Goal: Information Seeking & Learning: Learn about a topic

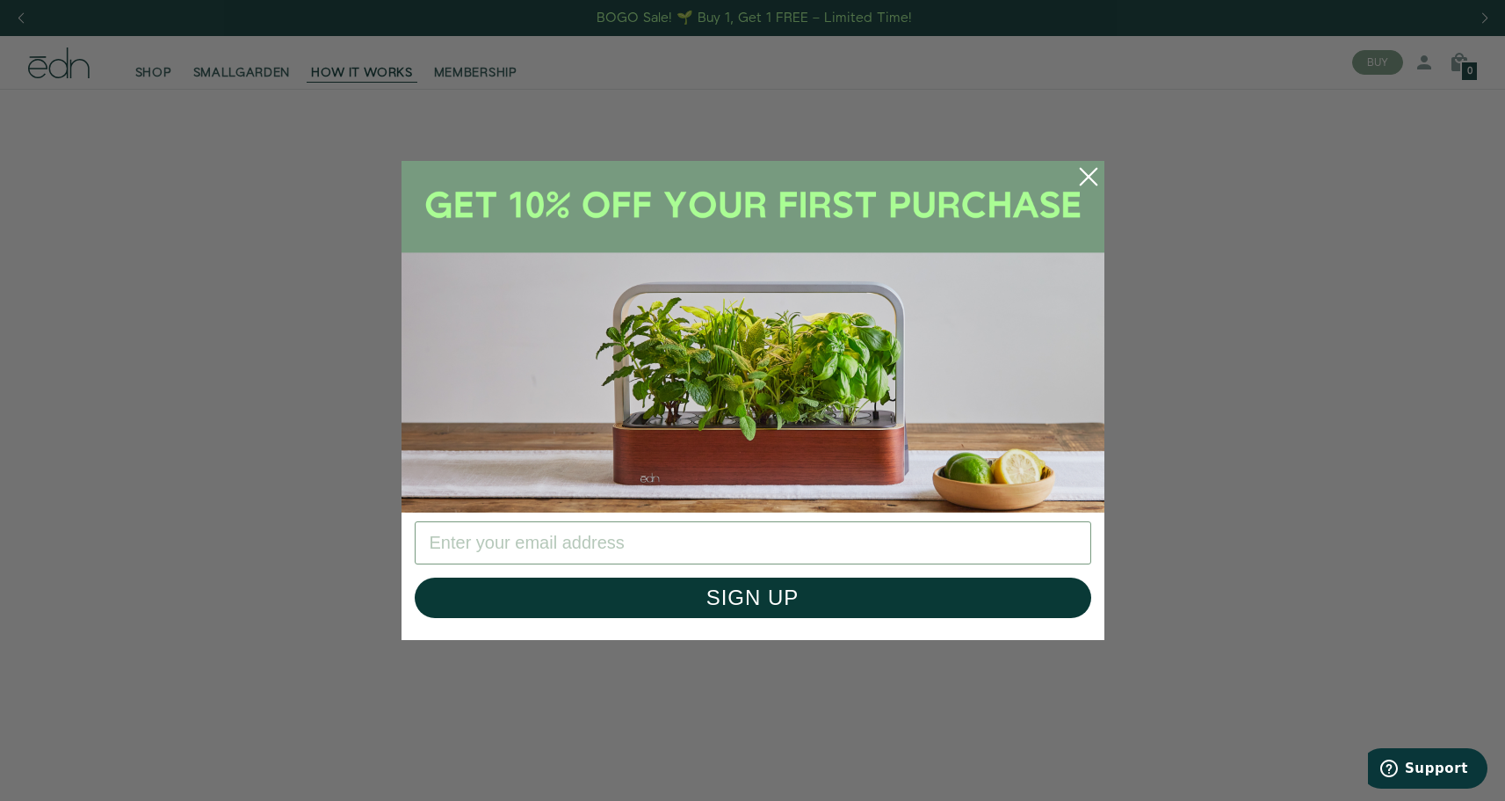
click at [1091, 171] on circle "Close dialog" at bounding box center [1088, 176] width 39 height 39
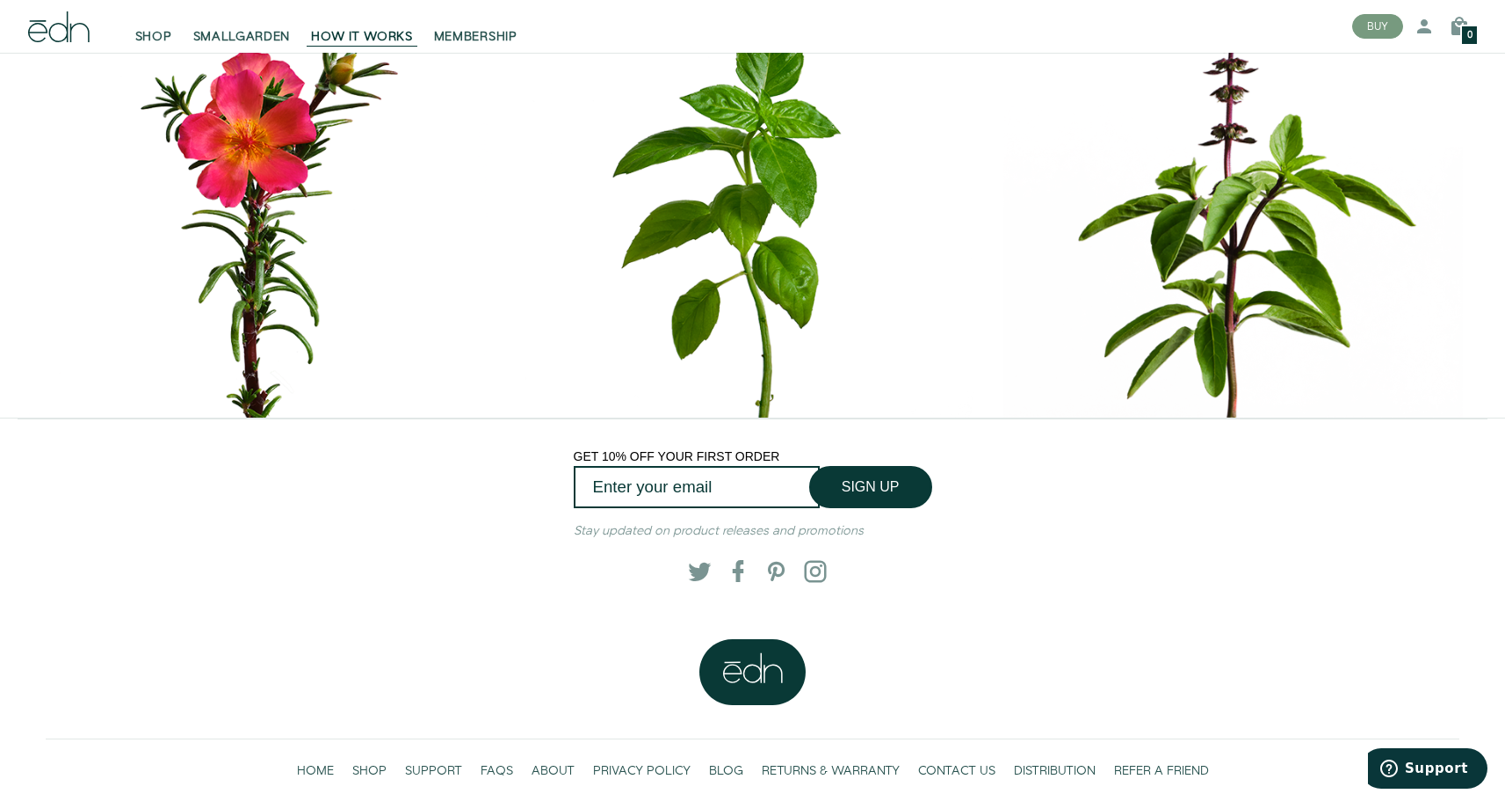
scroll to position [8090, 0]
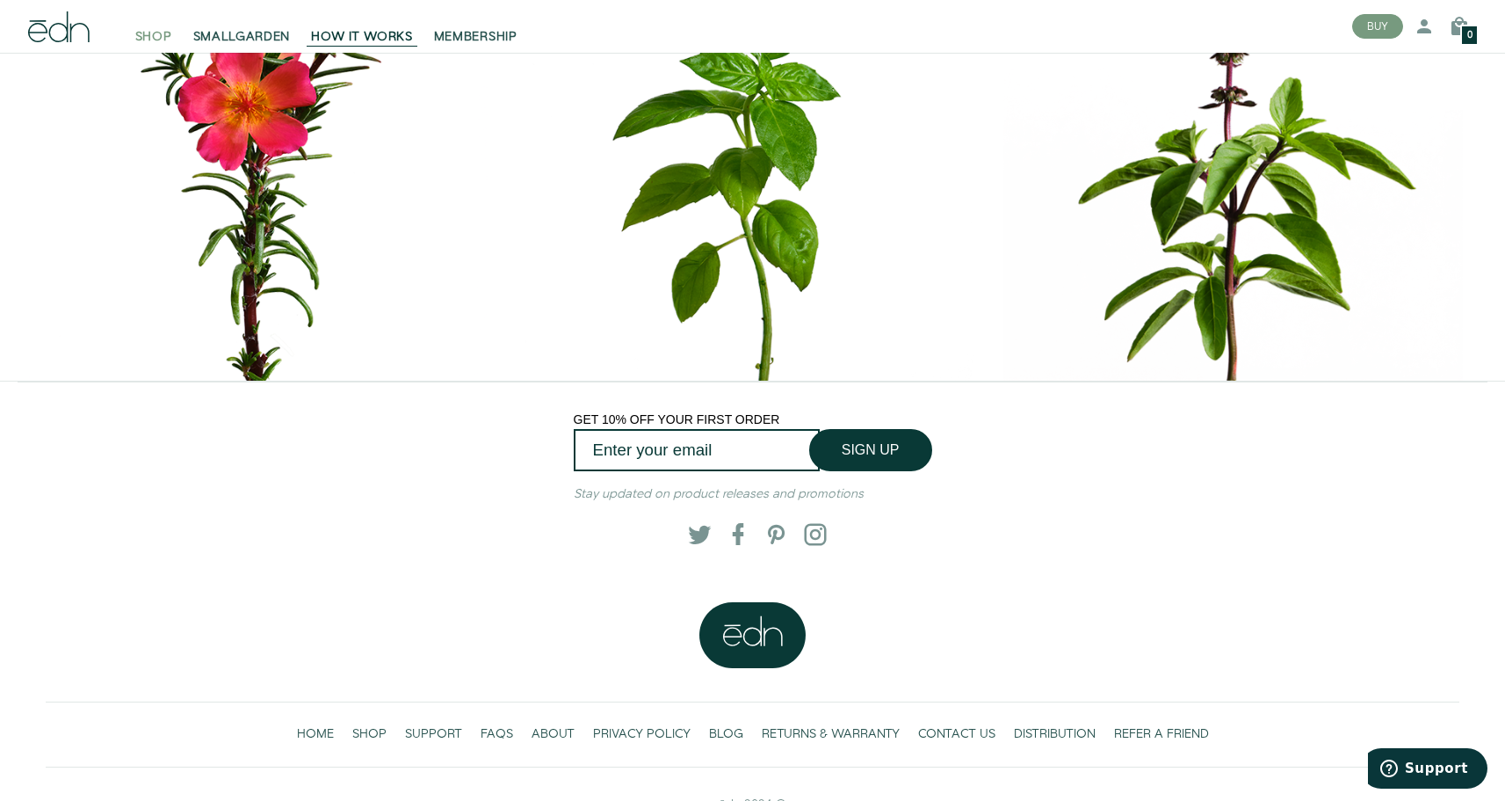
click at [153, 39] on span "SHOP" at bounding box center [153, 37] width 37 height 18
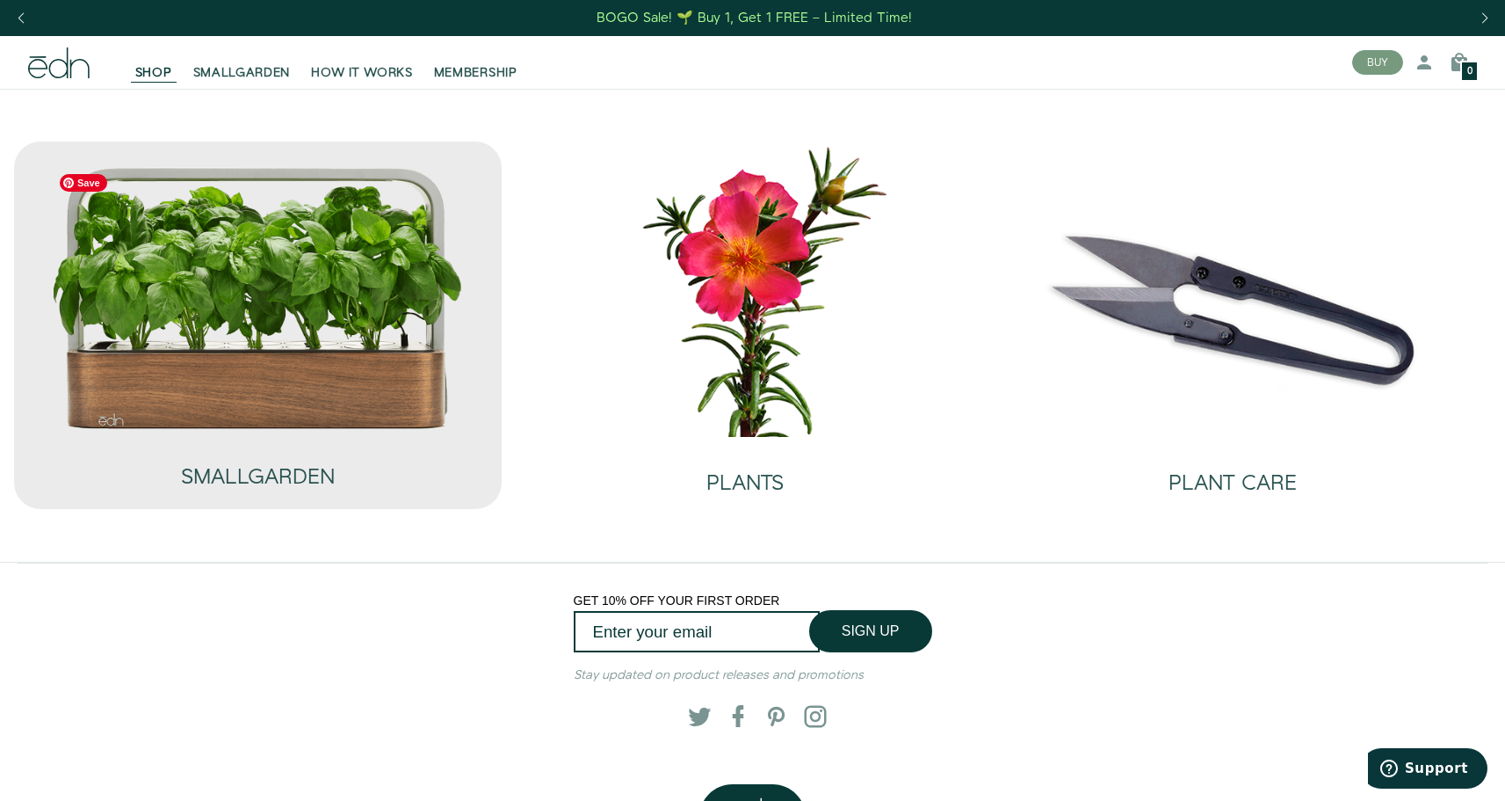
click at [276, 336] on img at bounding box center [258, 297] width 414 height 265
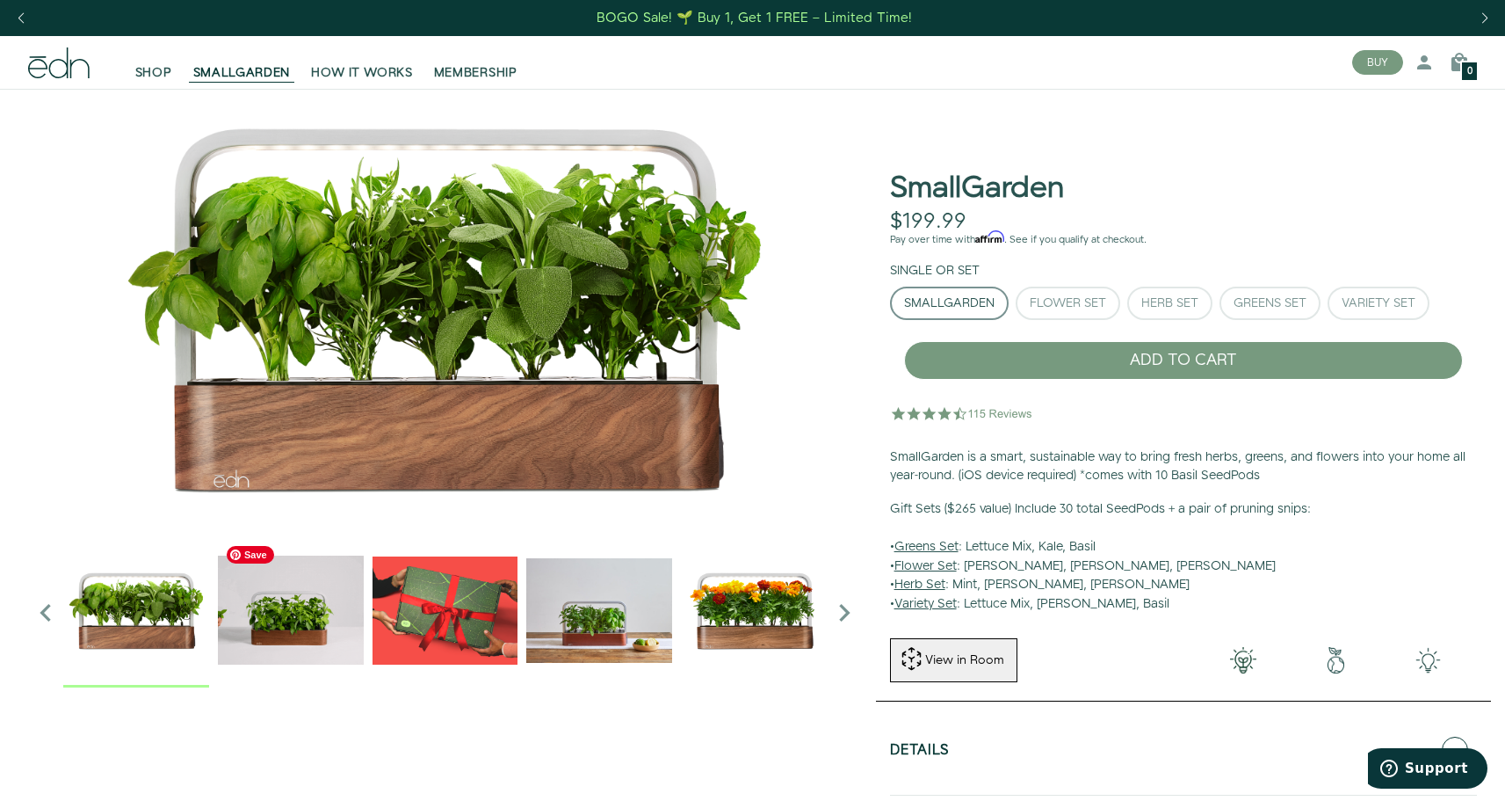
click at [283, 609] on img "2 / 6" at bounding box center [291, 610] width 146 height 146
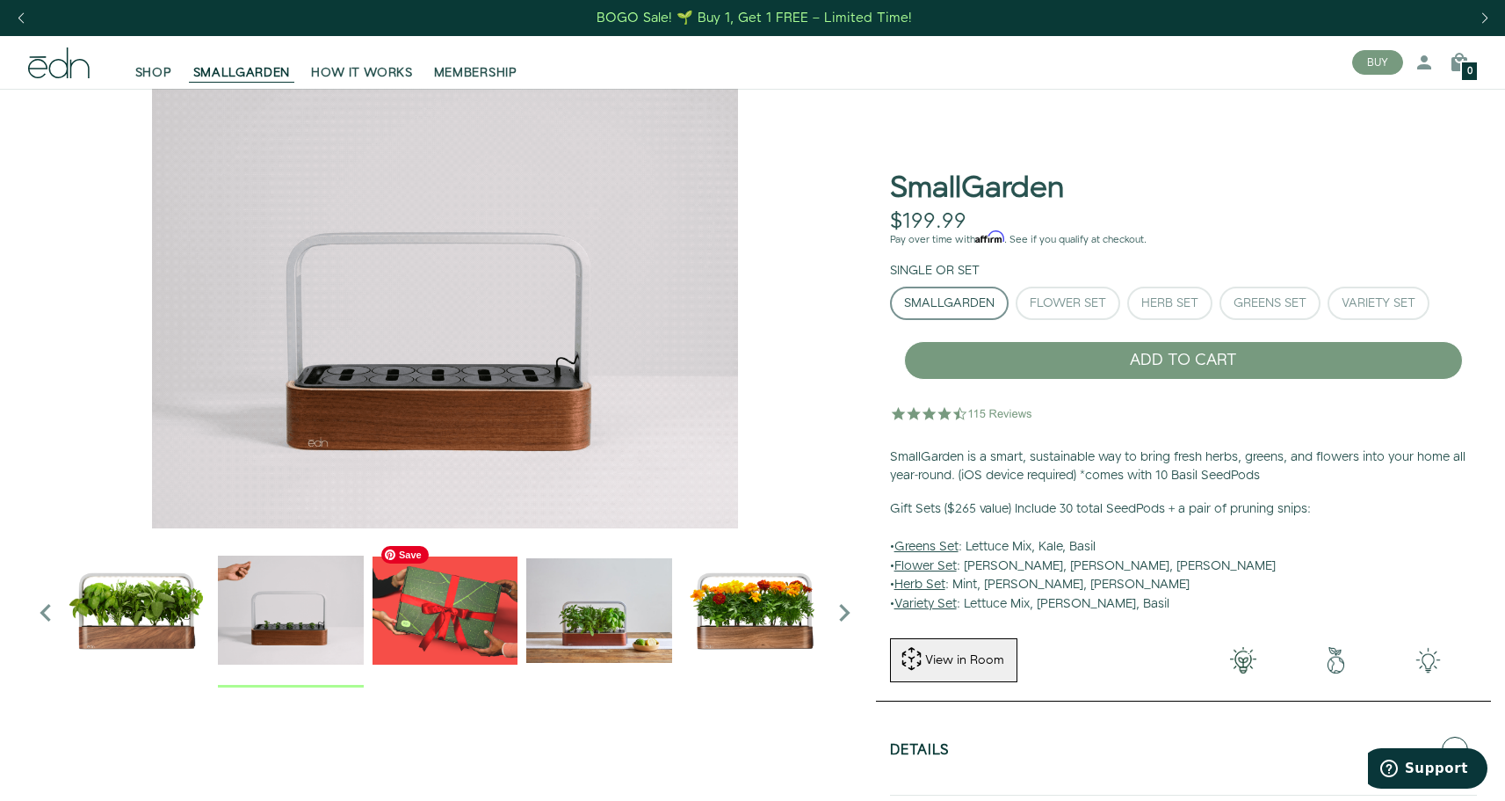
click at [460, 618] on img "3 / 6" at bounding box center [446, 610] width 146 height 146
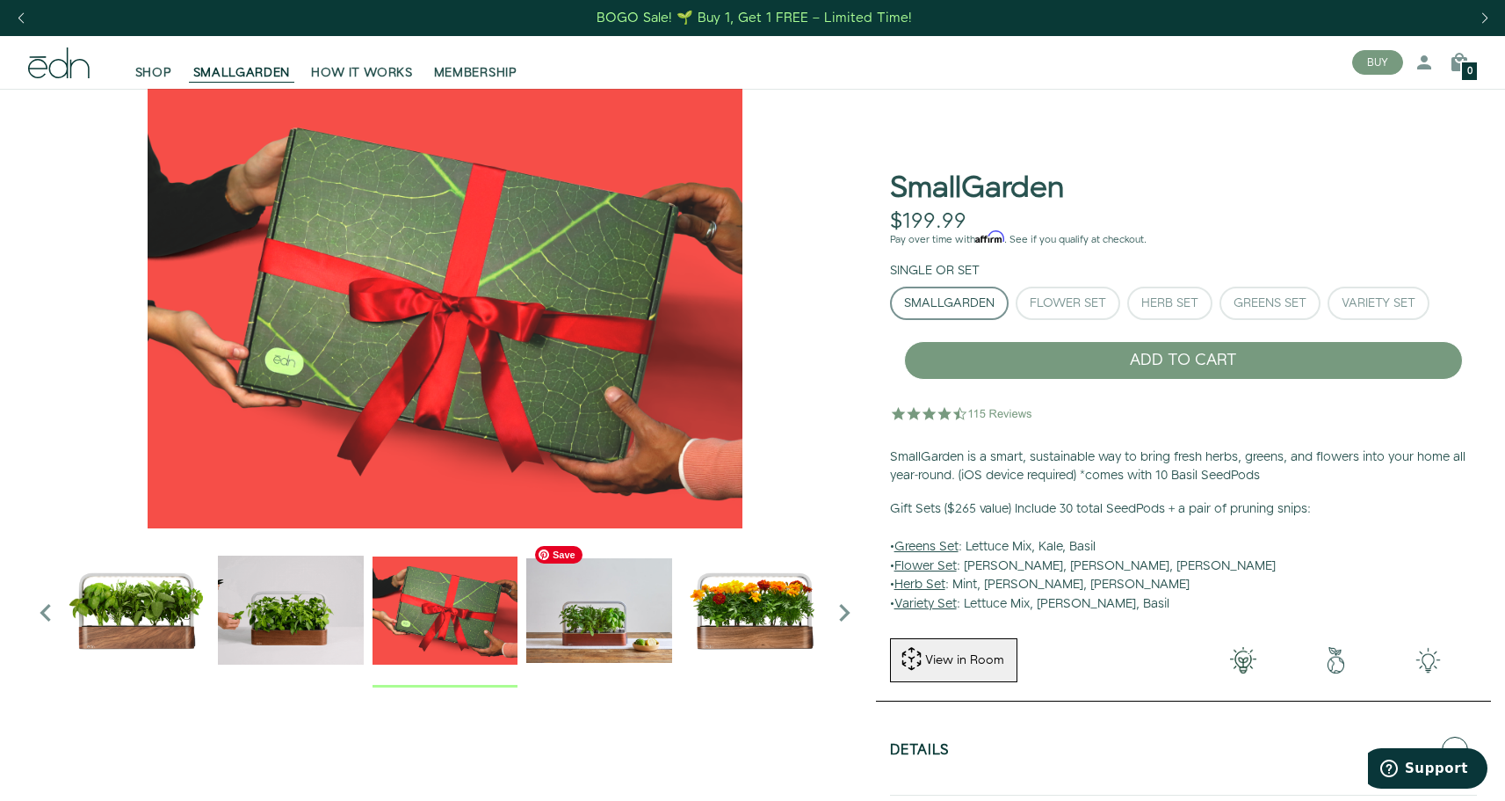
click at [564, 614] on img "4 / 6" at bounding box center [599, 610] width 146 height 146
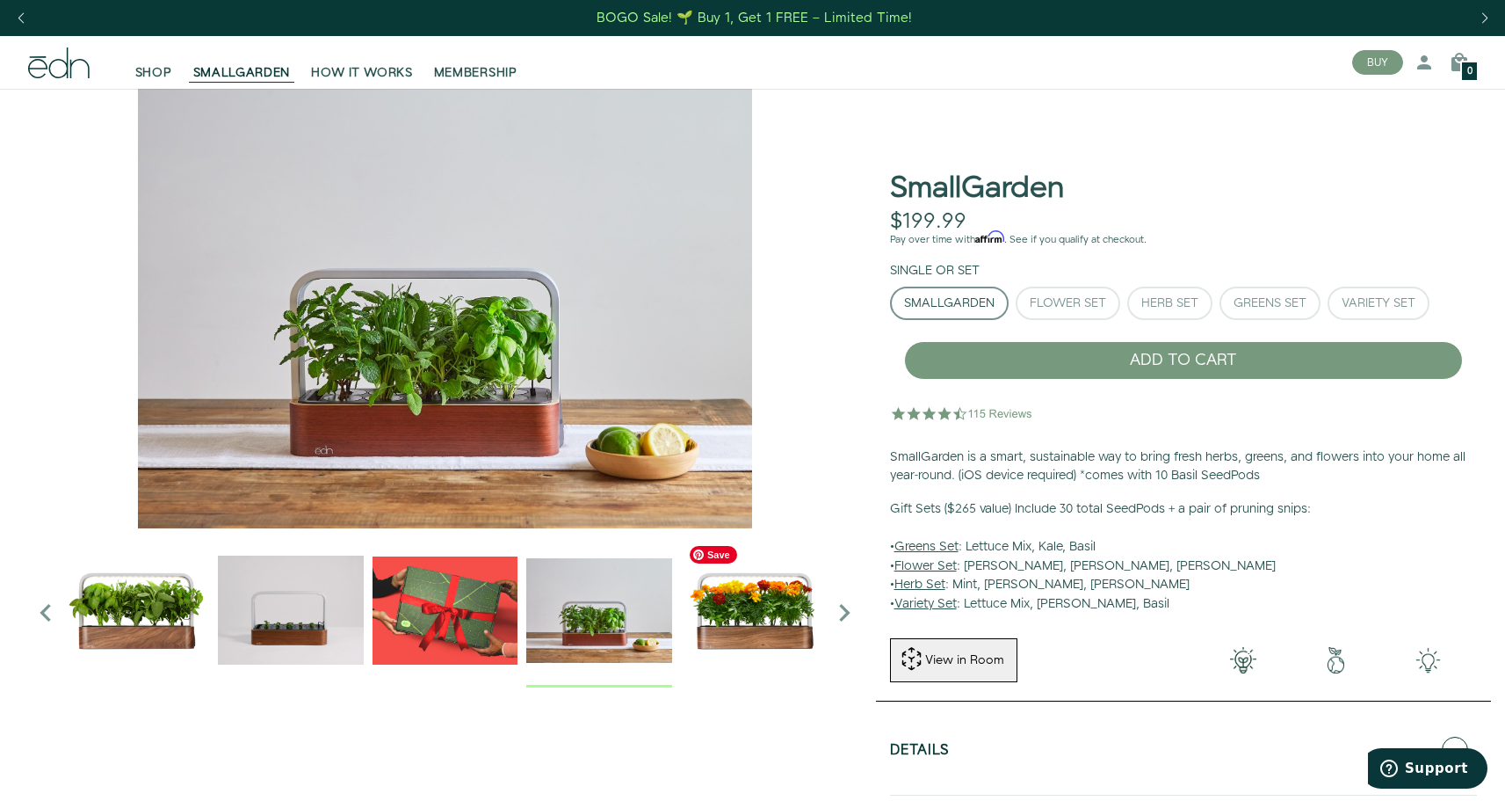
click at [728, 627] on img "5 / 6" at bounding box center [754, 610] width 146 height 146
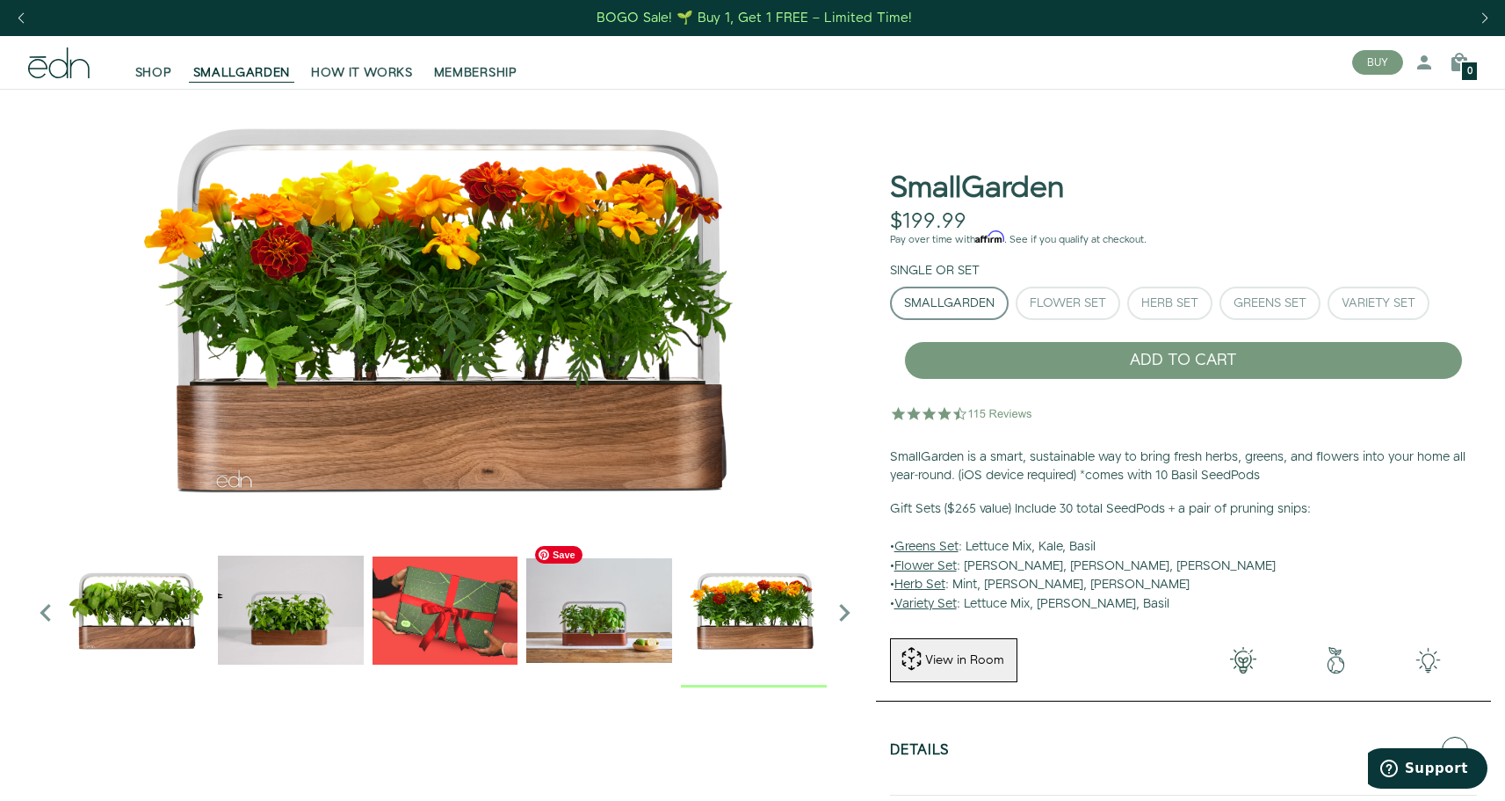
click at [589, 637] on img "4 / 6" at bounding box center [599, 610] width 146 height 146
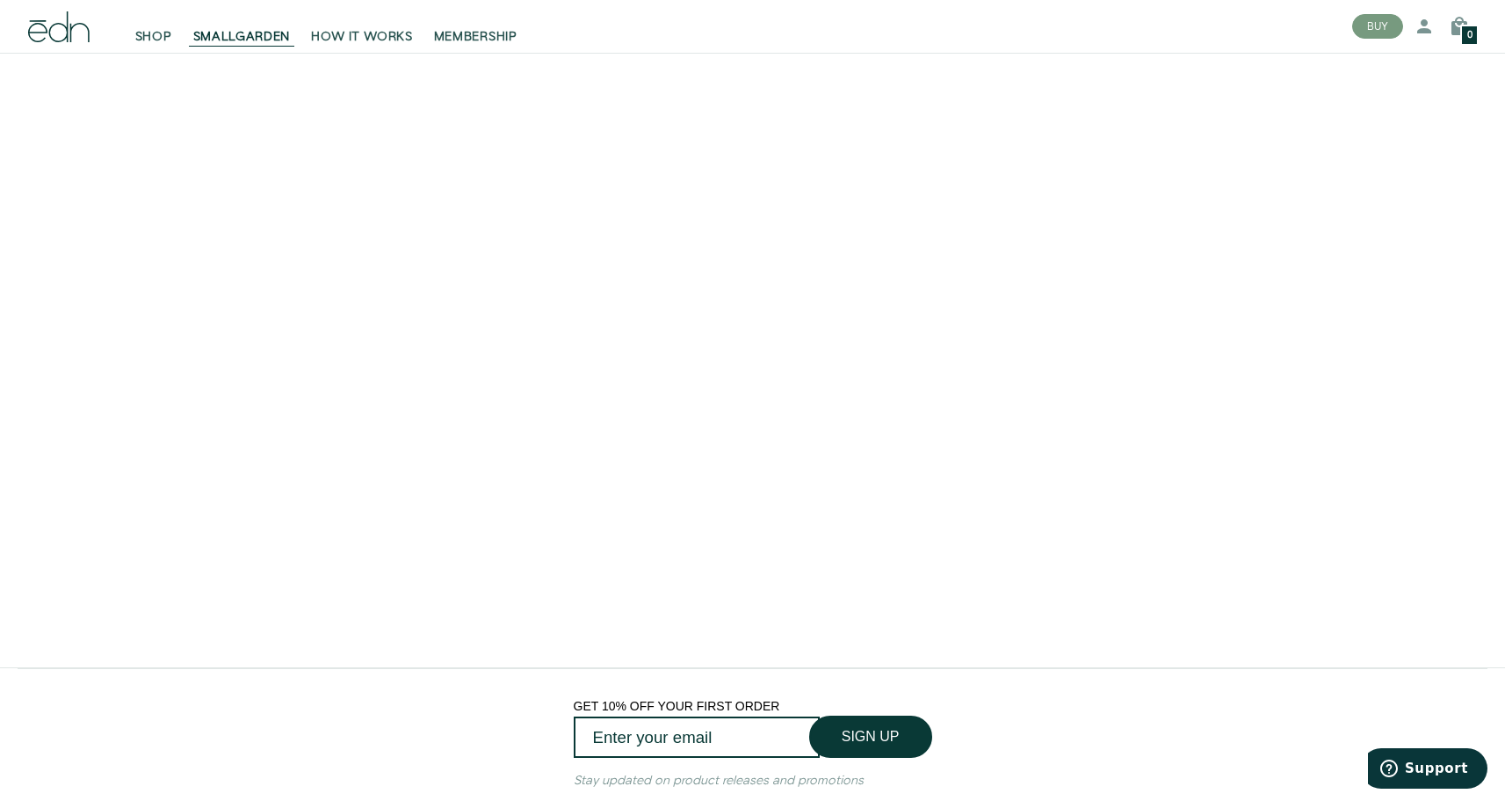
scroll to position [3279, 0]
click at [383, 43] on span "HOW IT WORKS" at bounding box center [361, 37] width 101 height 18
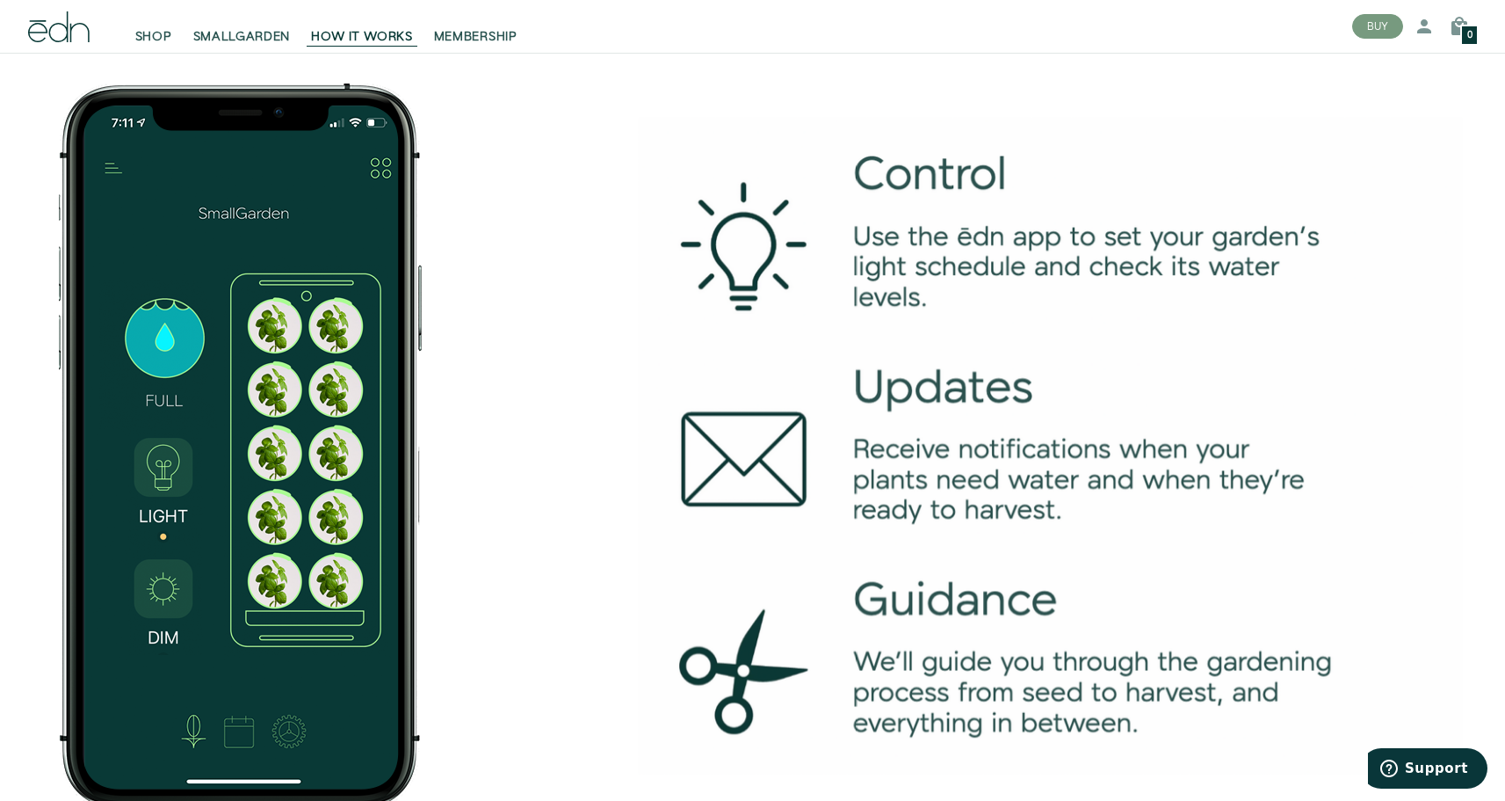
scroll to position [2585, 0]
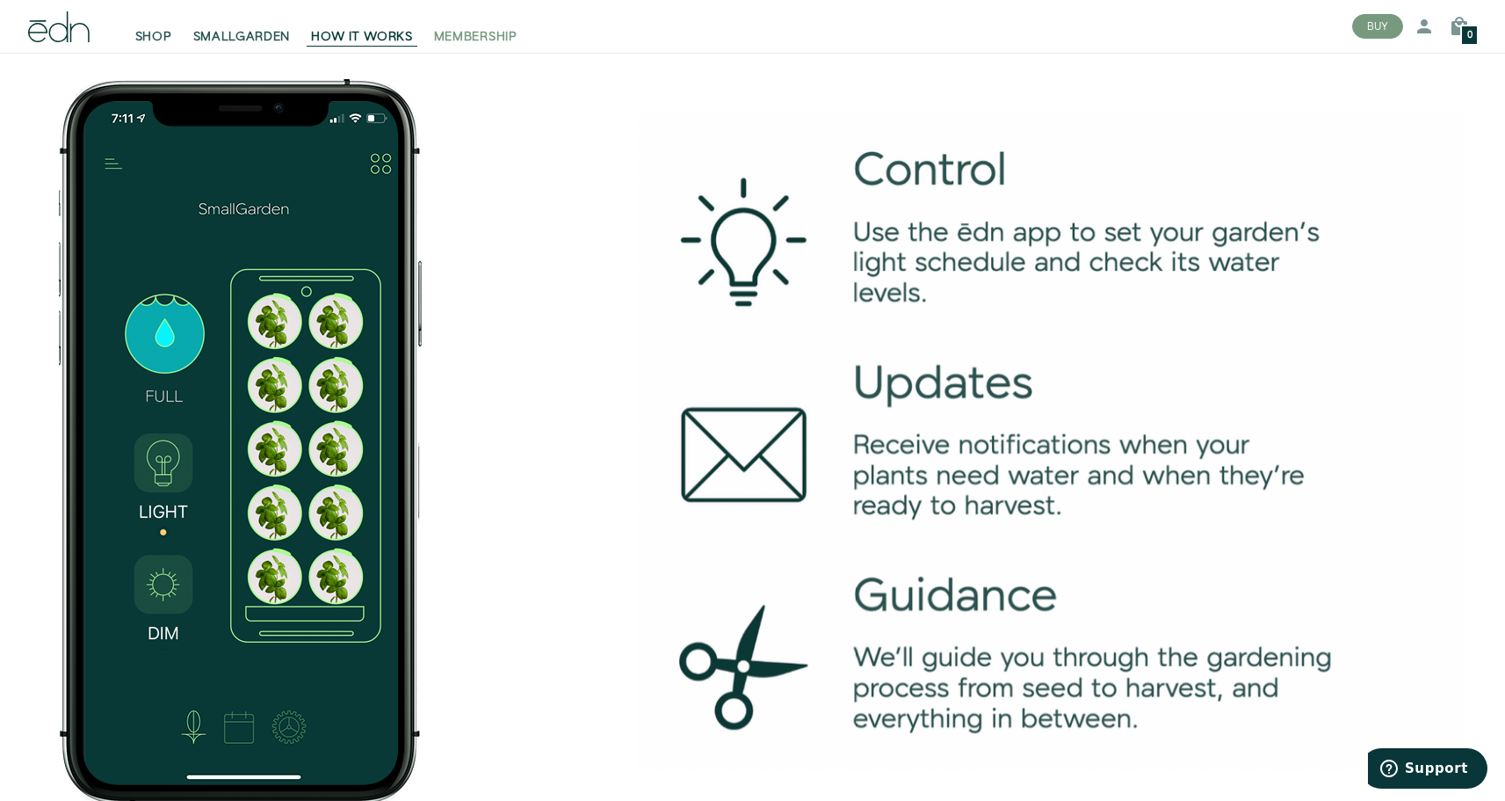
click at [460, 36] on span "MEMBERSHIP" at bounding box center [475, 37] width 83 height 18
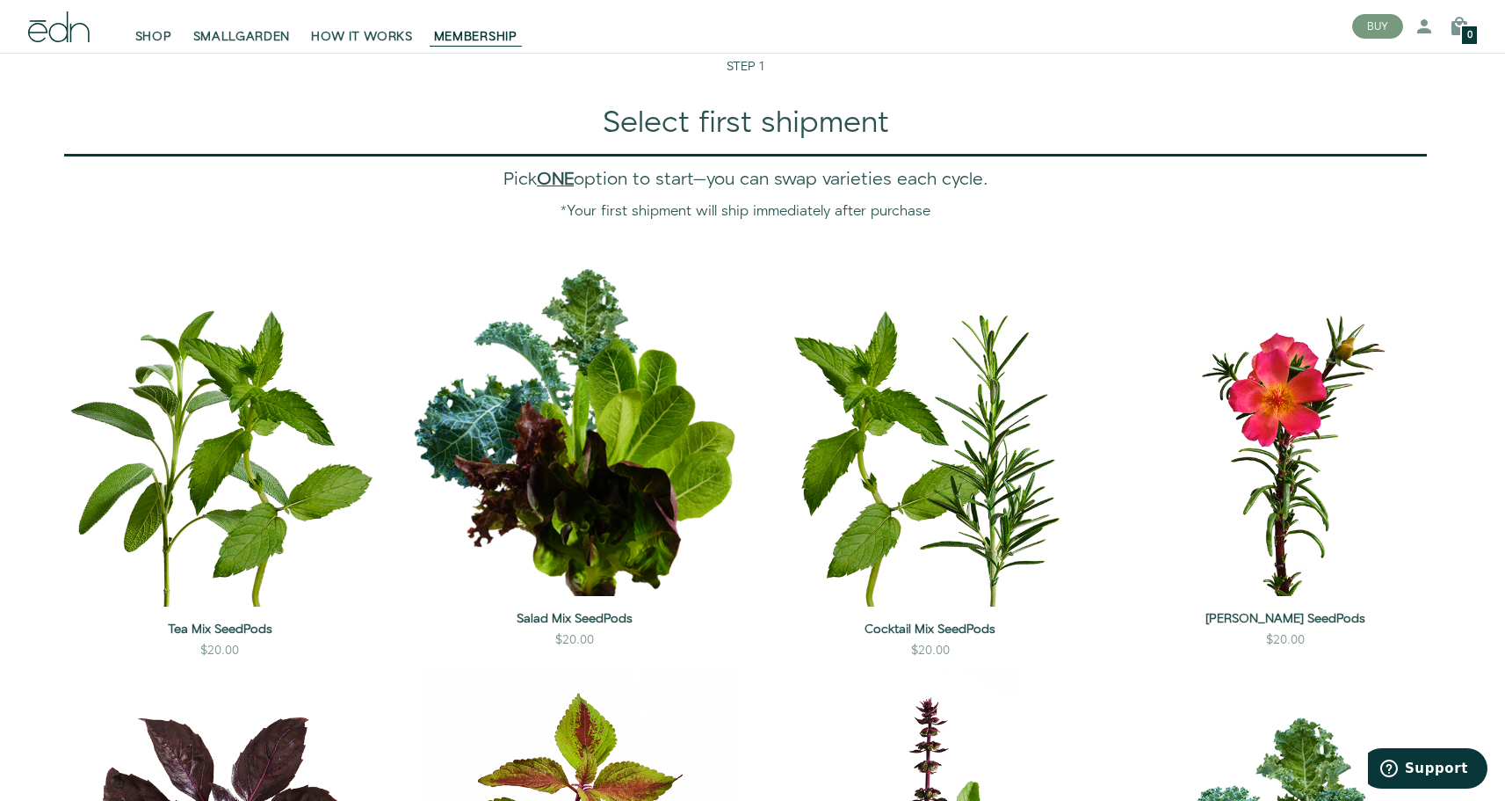
scroll to position [1342, 0]
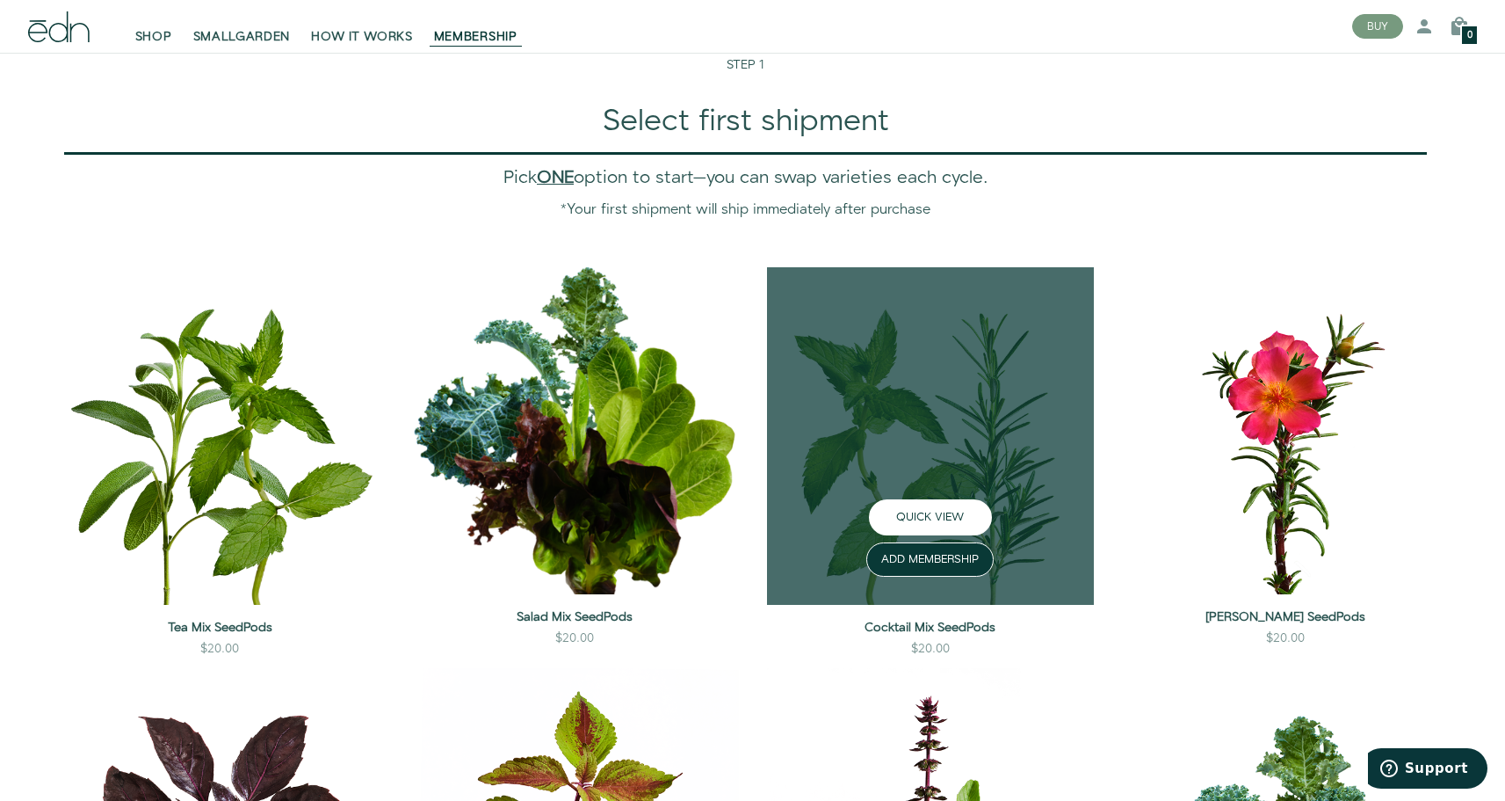
click at [942, 512] on button "QUICK VIEW" at bounding box center [930, 517] width 123 height 36
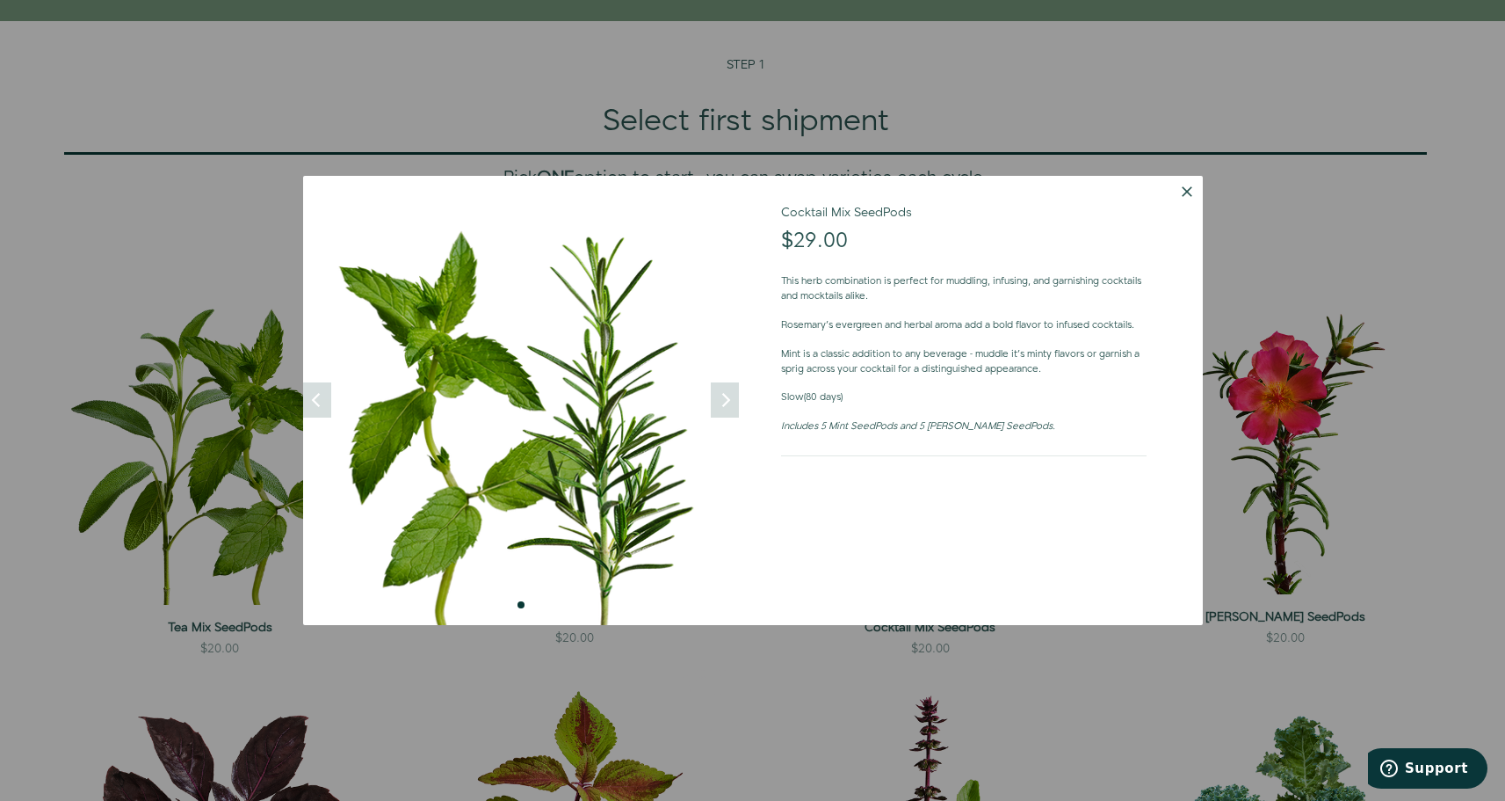
click at [1191, 185] on button "Dismiss" at bounding box center [1187, 192] width 32 height 32
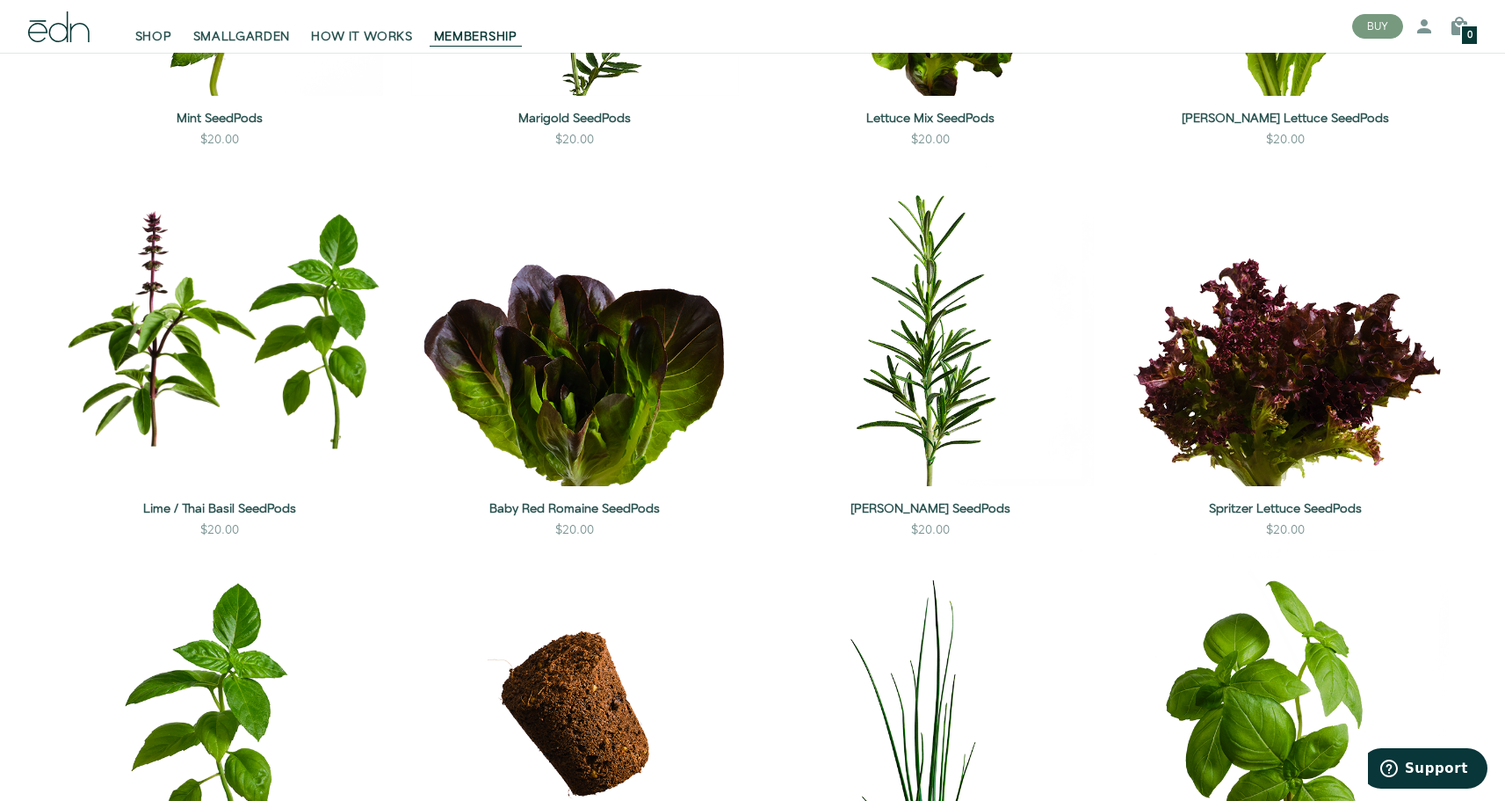
scroll to position [2662, 0]
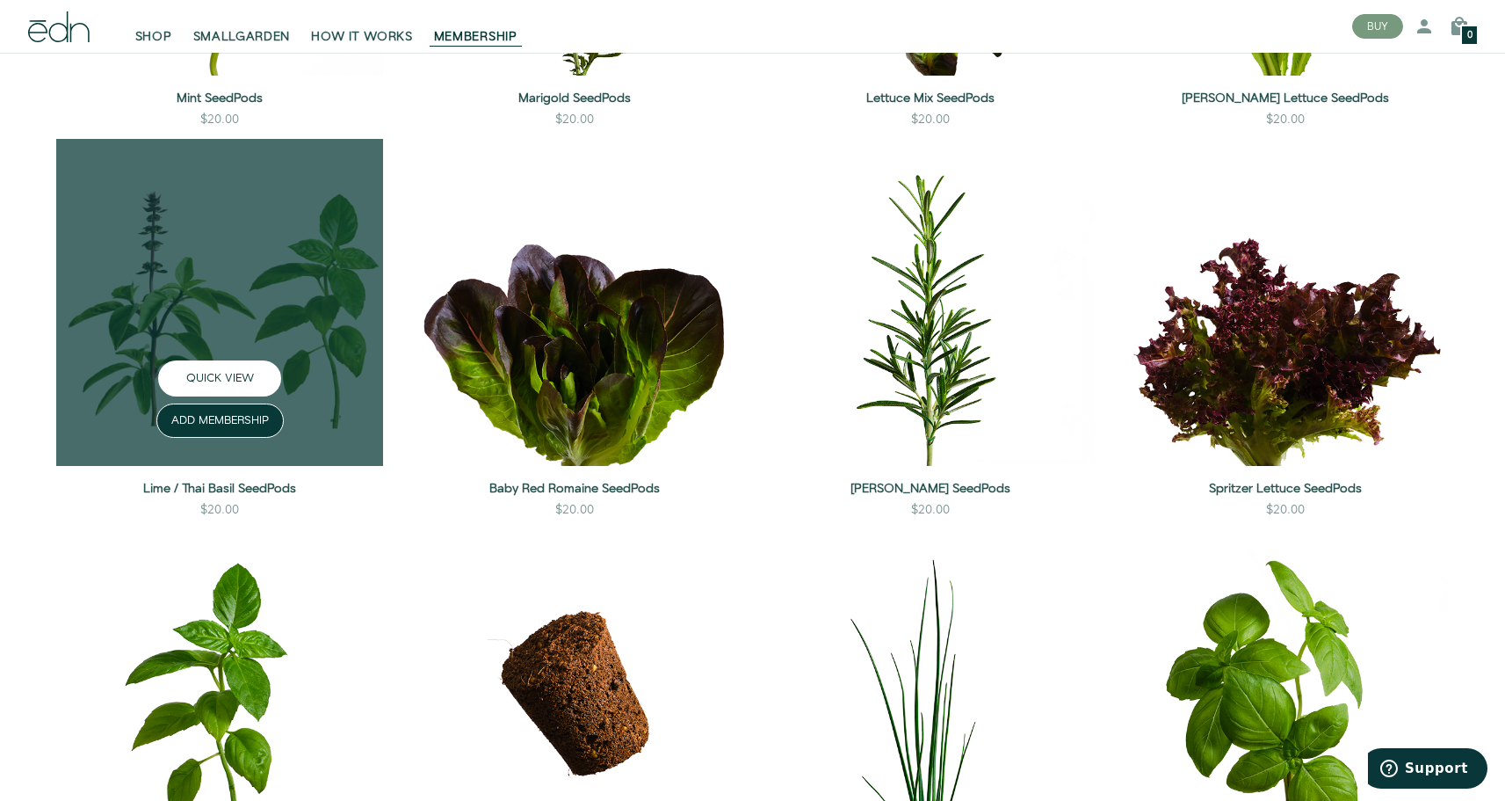
click at [228, 372] on button "QUICK VIEW" at bounding box center [219, 378] width 123 height 36
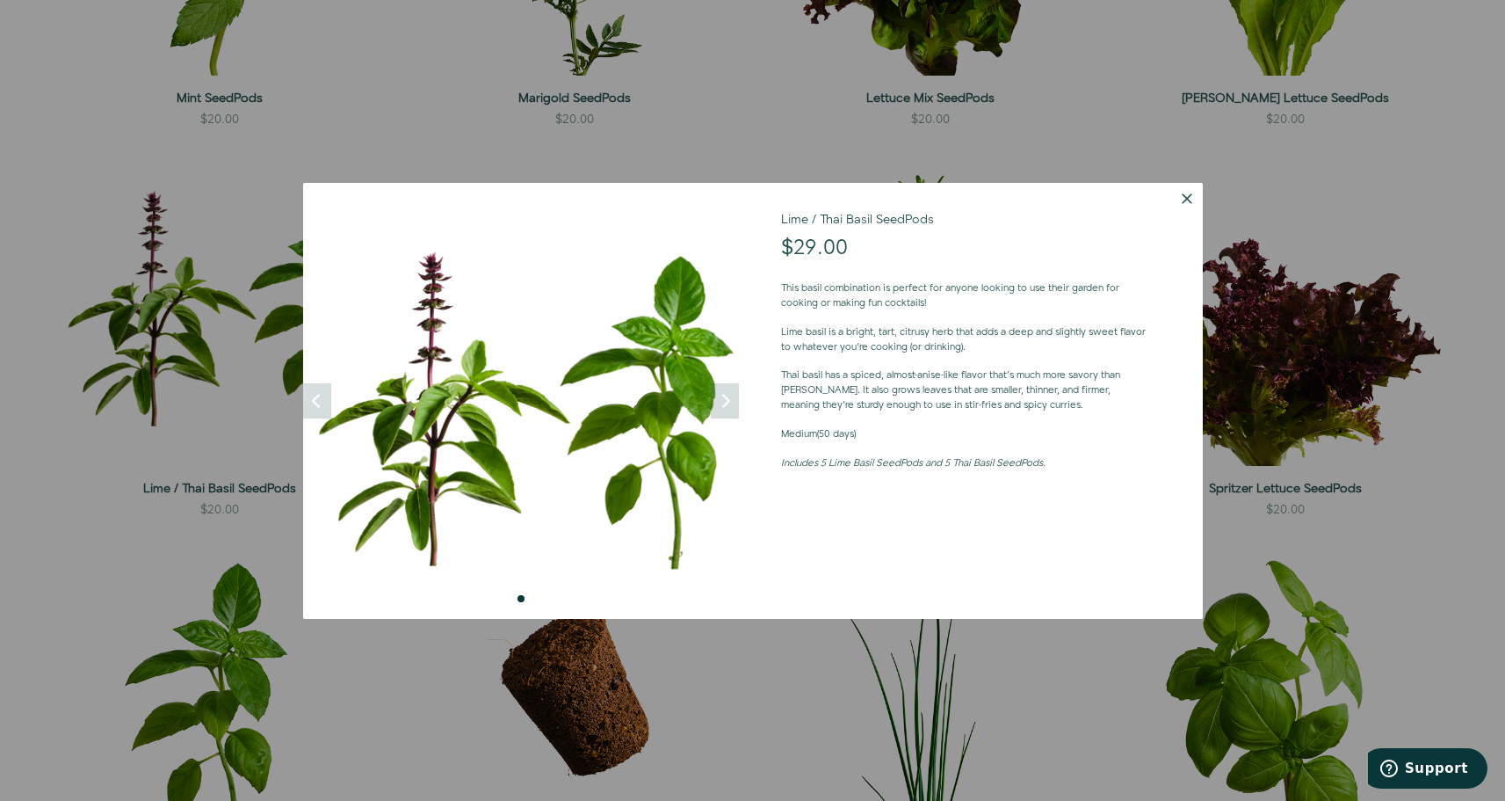
click at [132, 461] on div at bounding box center [752, 400] width 1505 height 801
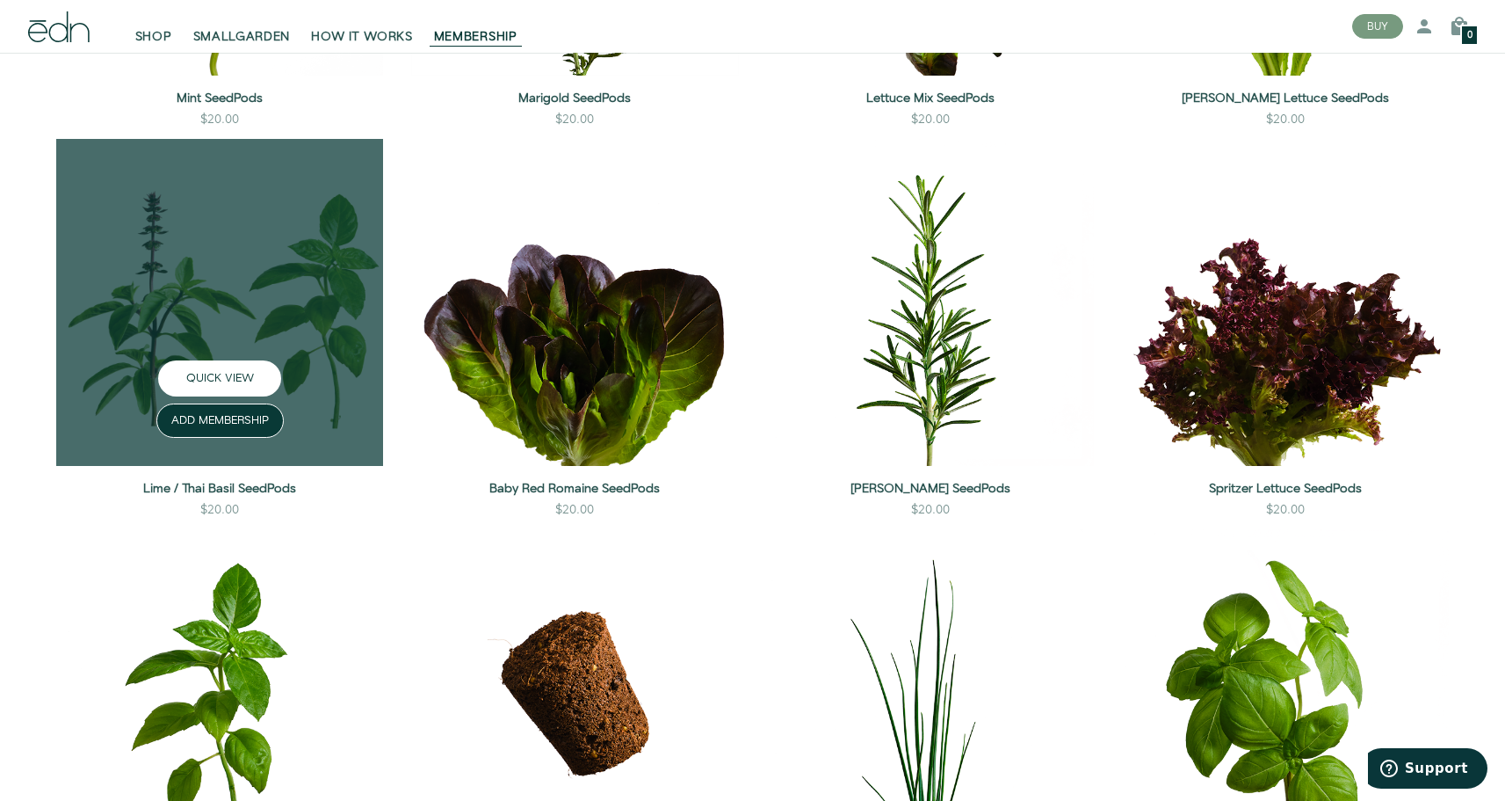
click at [216, 371] on button "QUICK VIEW" at bounding box center [219, 378] width 123 height 36
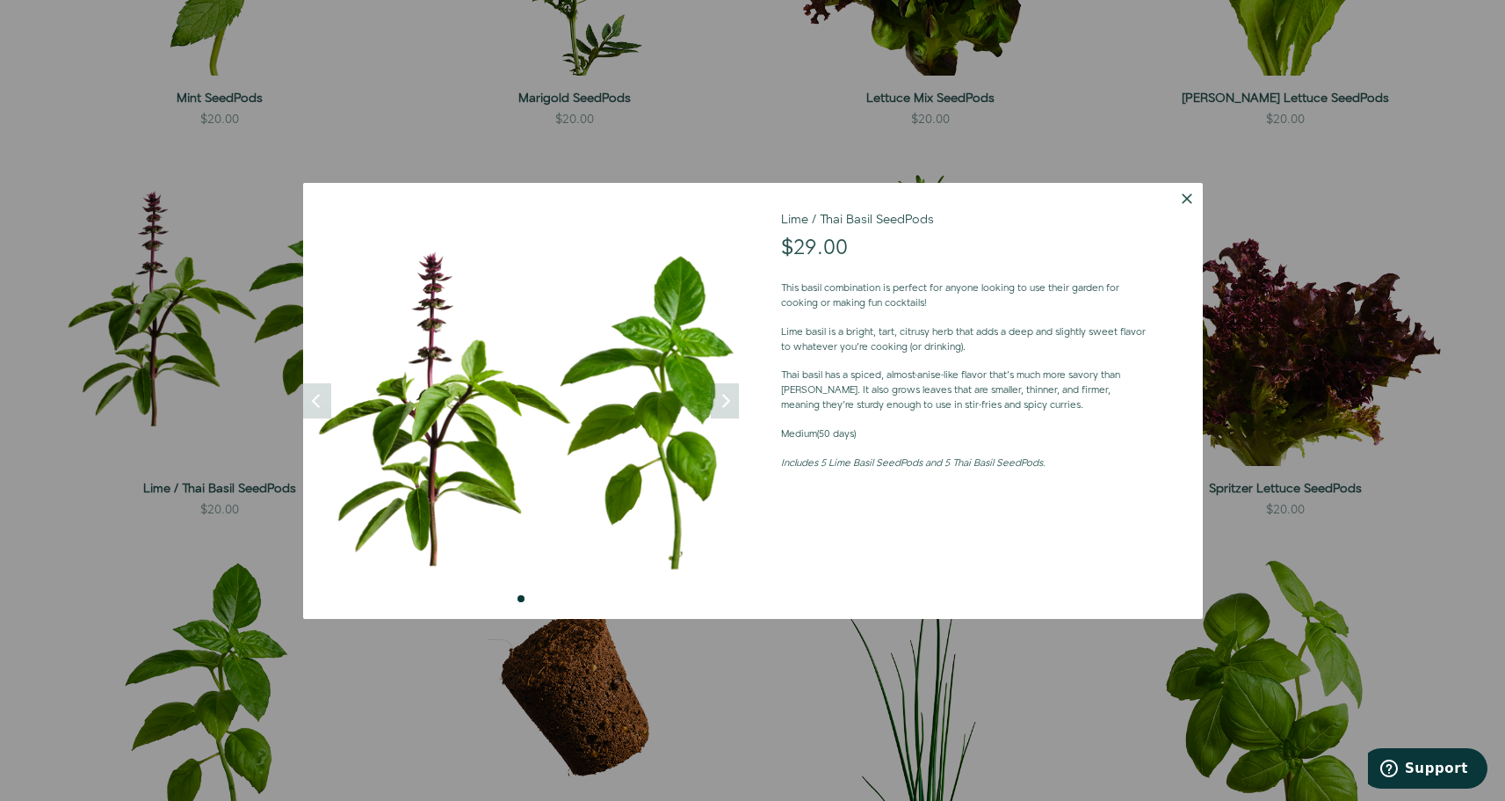
click at [120, 532] on div at bounding box center [752, 400] width 1505 height 801
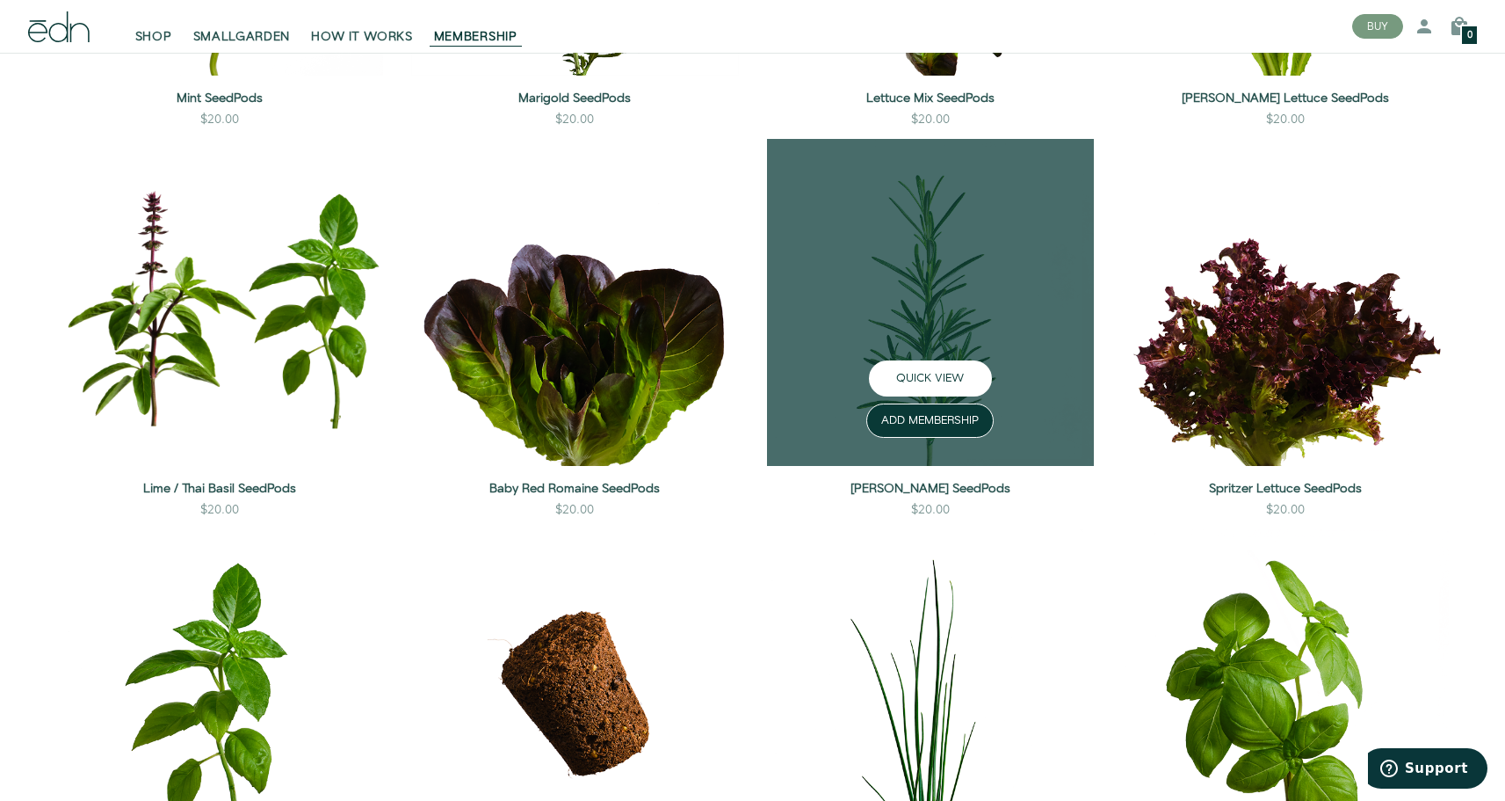
click at [911, 377] on button "QUICK VIEW" at bounding box center [930, 378] width 123 height 36
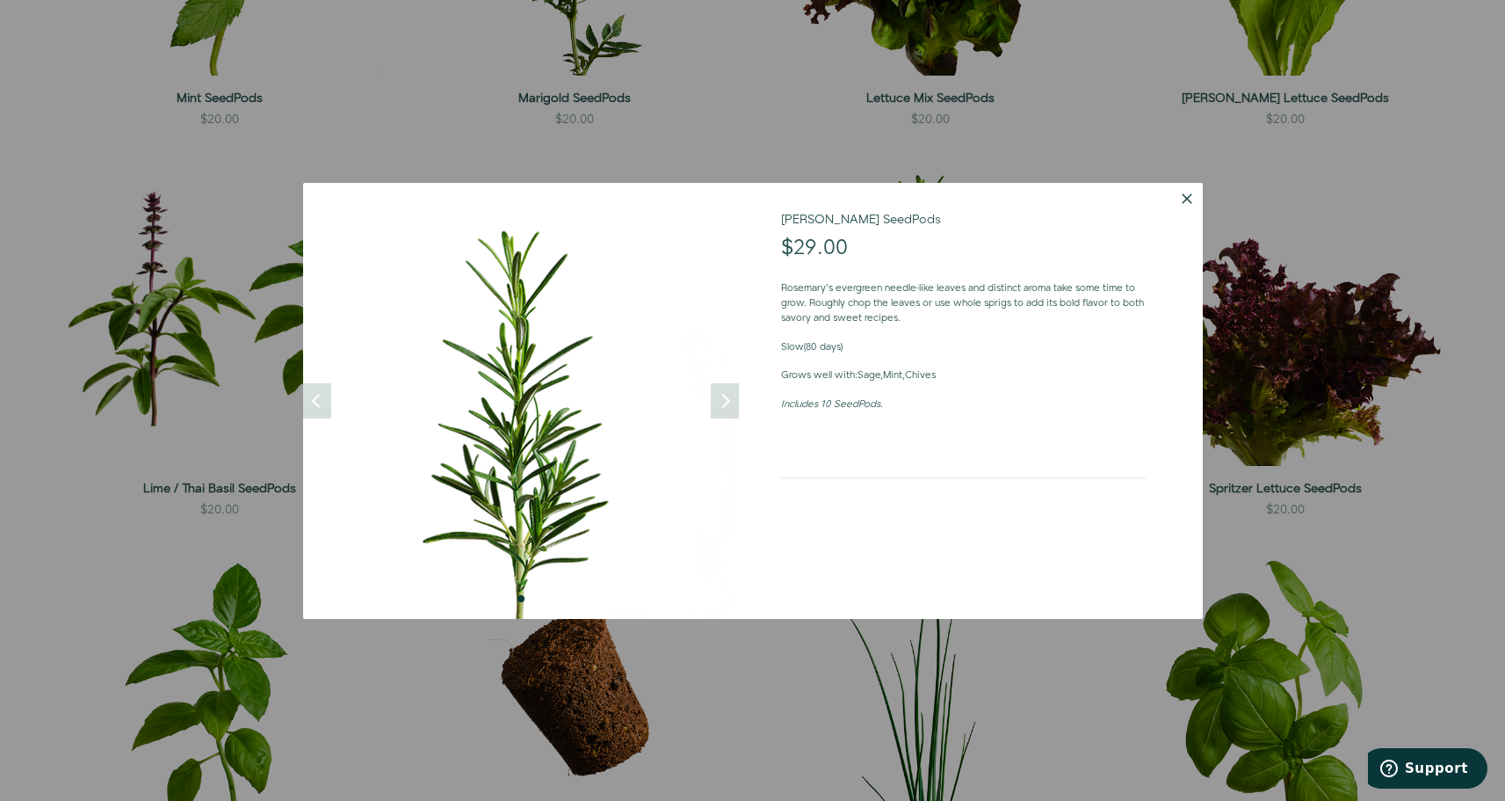
click at [1185, 192] on button "Dismiss" at bounding box center [1187, 199] width 32 height 32
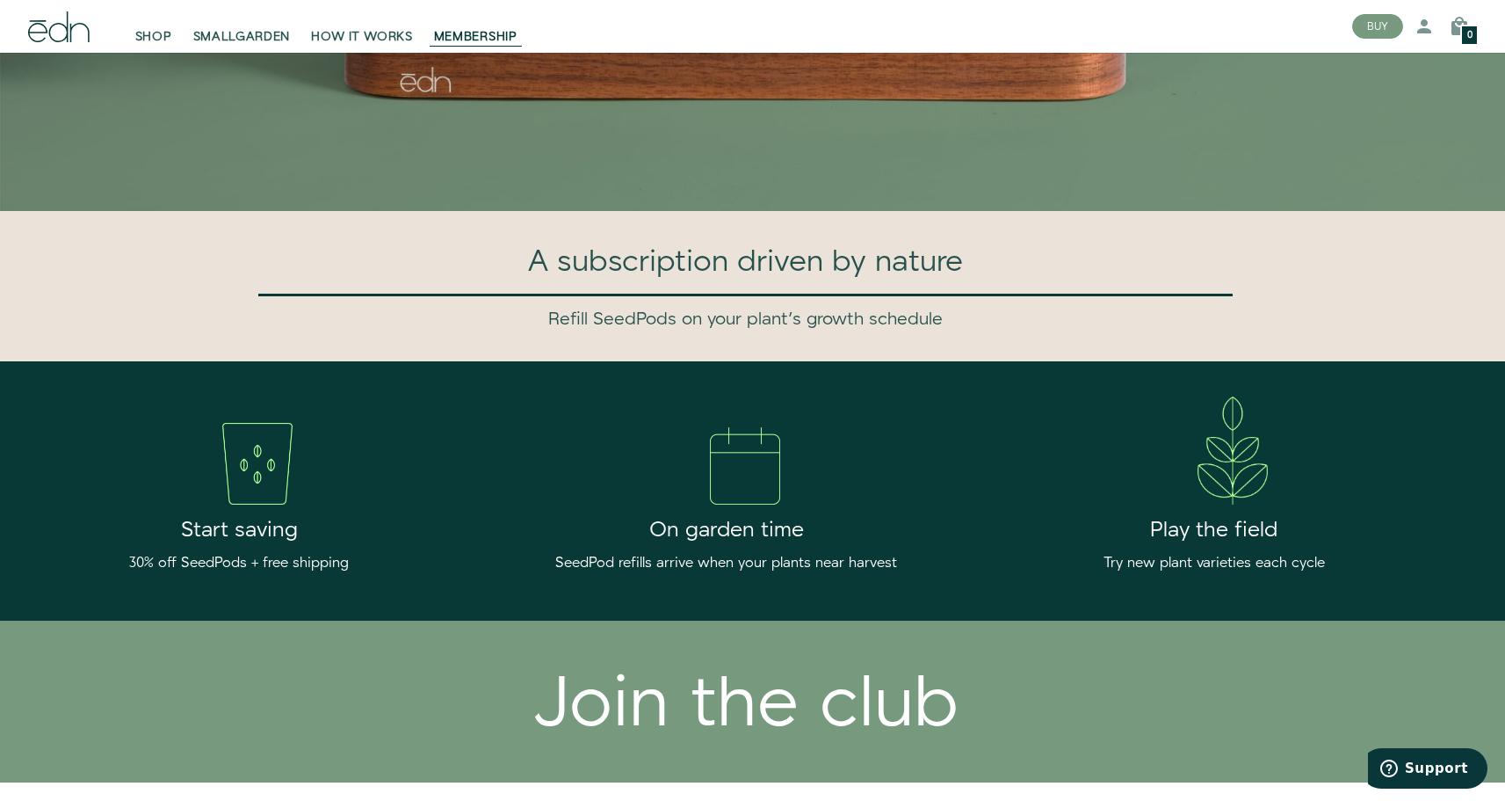
scroll to position [0, 0]
